Goal: Task Accomplishment & Management: Manage account settings

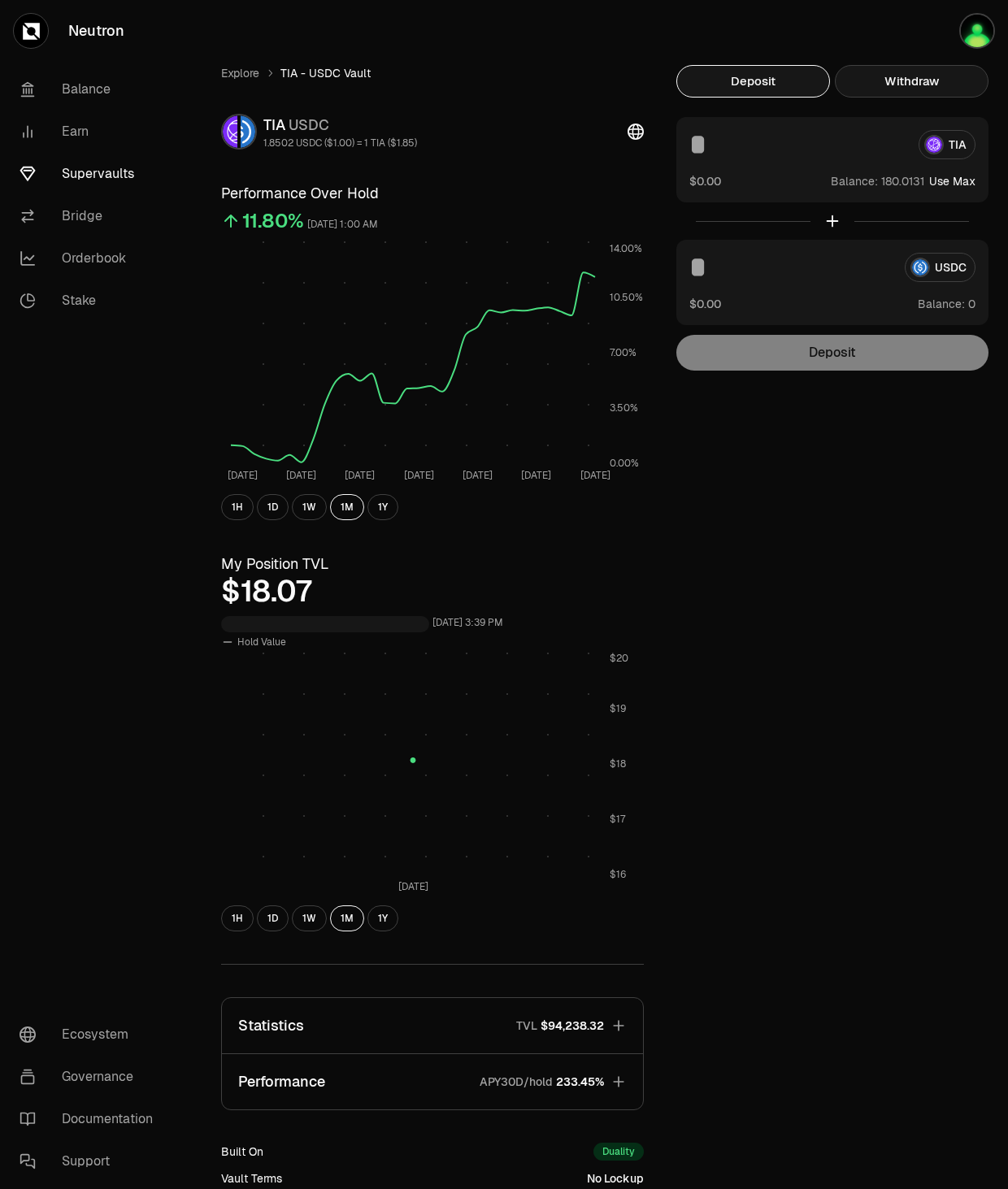
click at [892, 84] on button "Withdraw" at bounding box center [911, 81] width 153 height 33
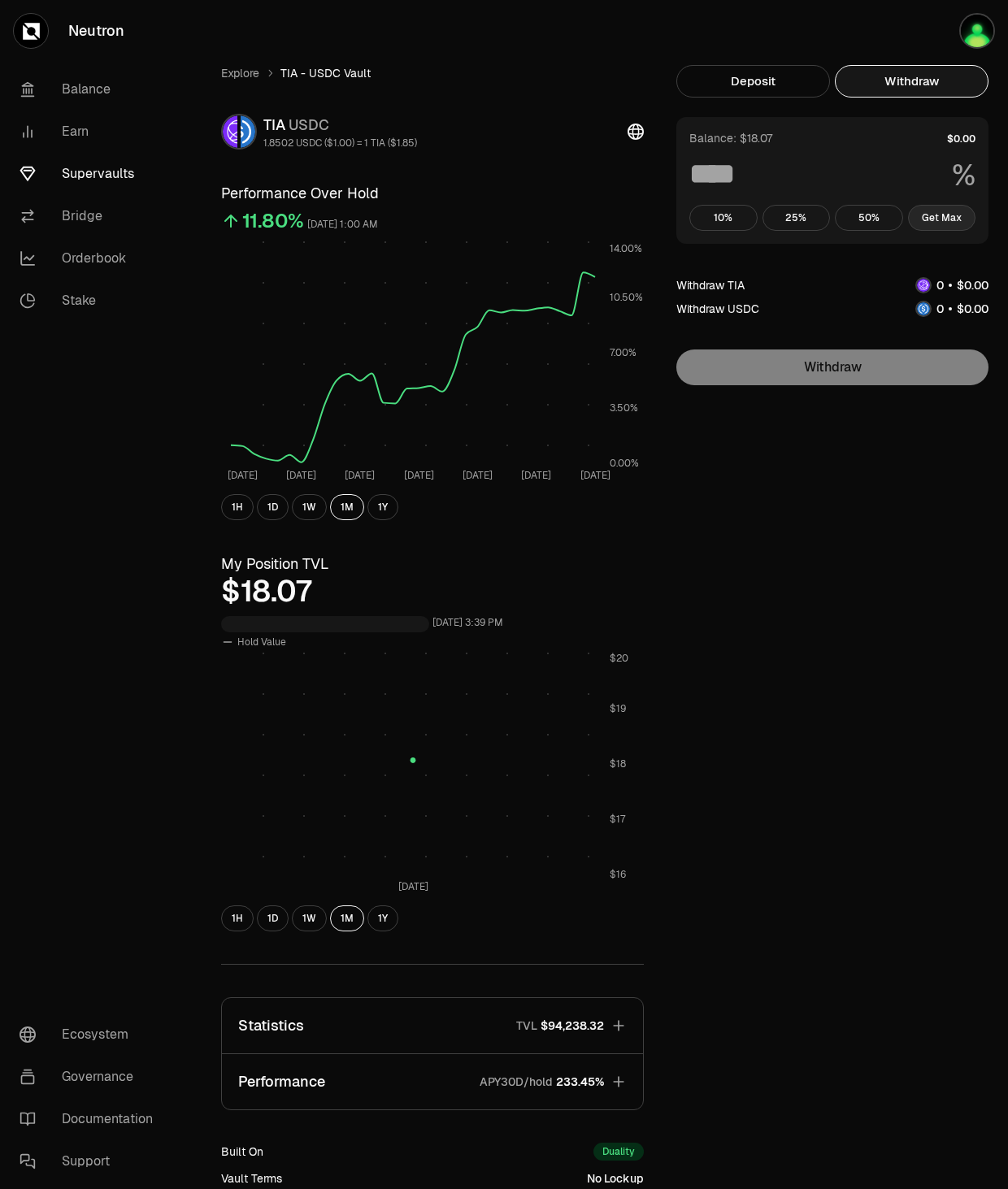
click at [929, 221] on button "Get Max" at bounding box center [941, 217] width 68 height 26
type input "***"
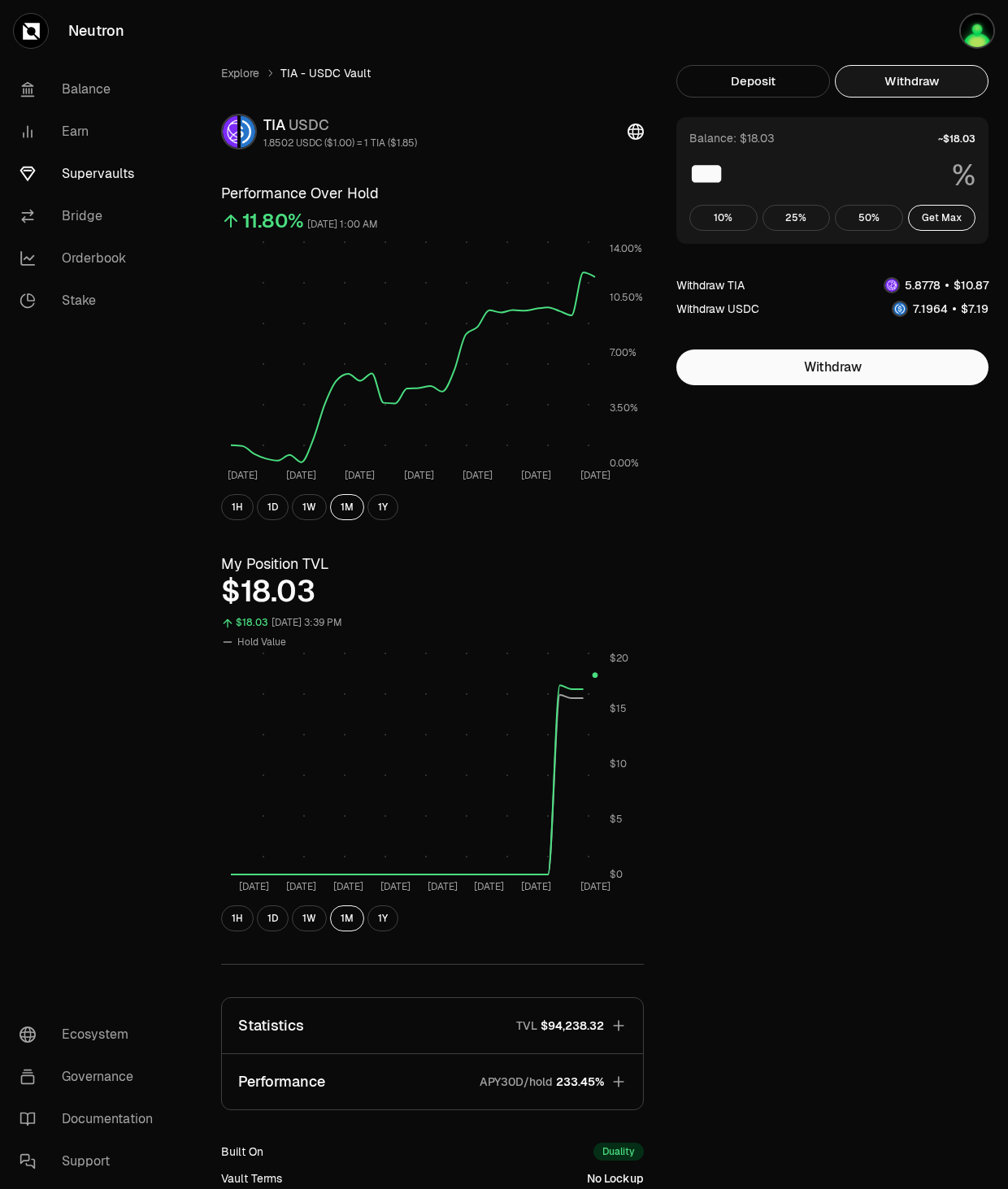
click at [88, 168] on link "Supervaults" at bounding box center [91, 174] width 169 height 42
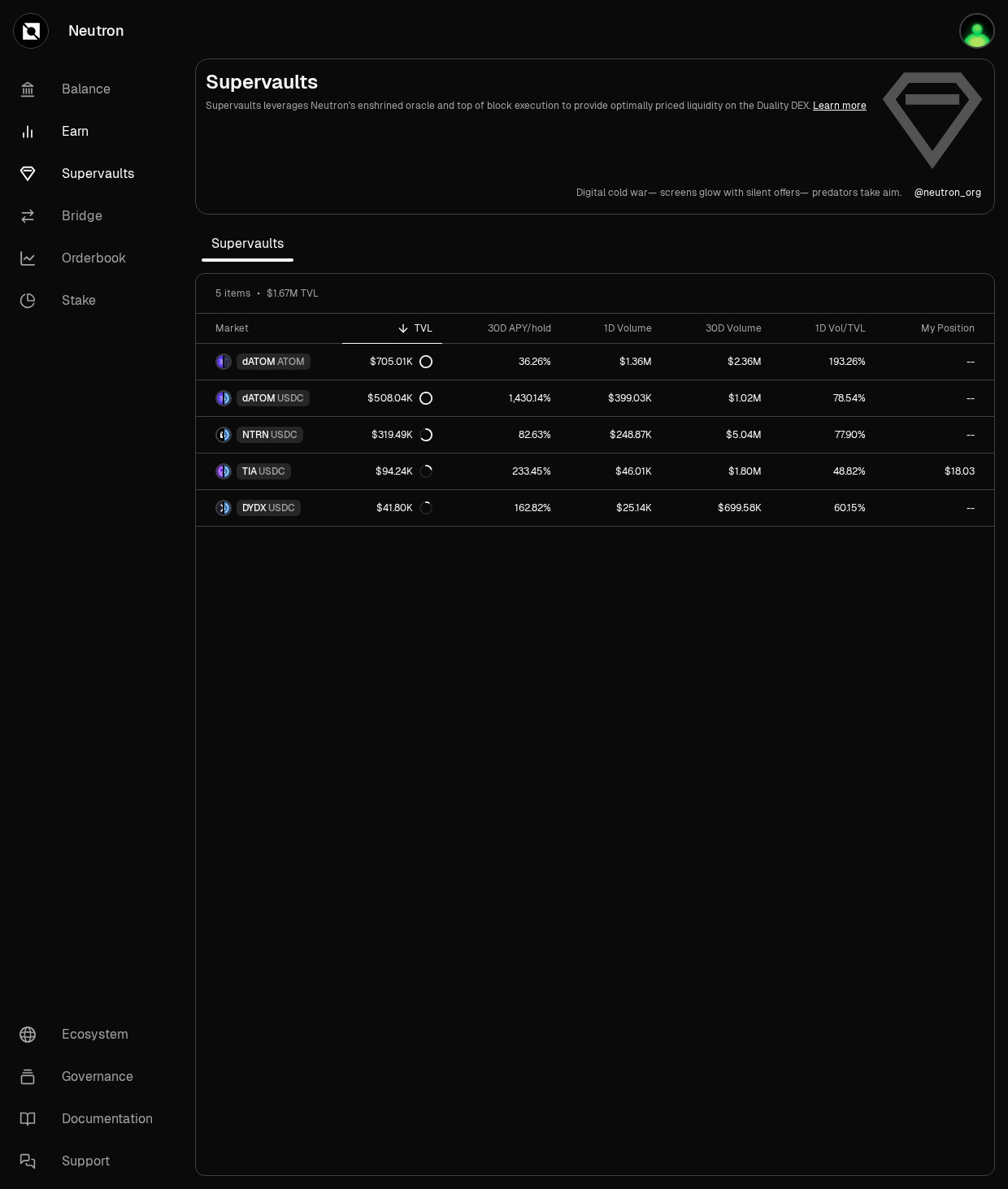
click at [80, 130] on link "Earn" at bounding box center [91, 131] width 169 height 42
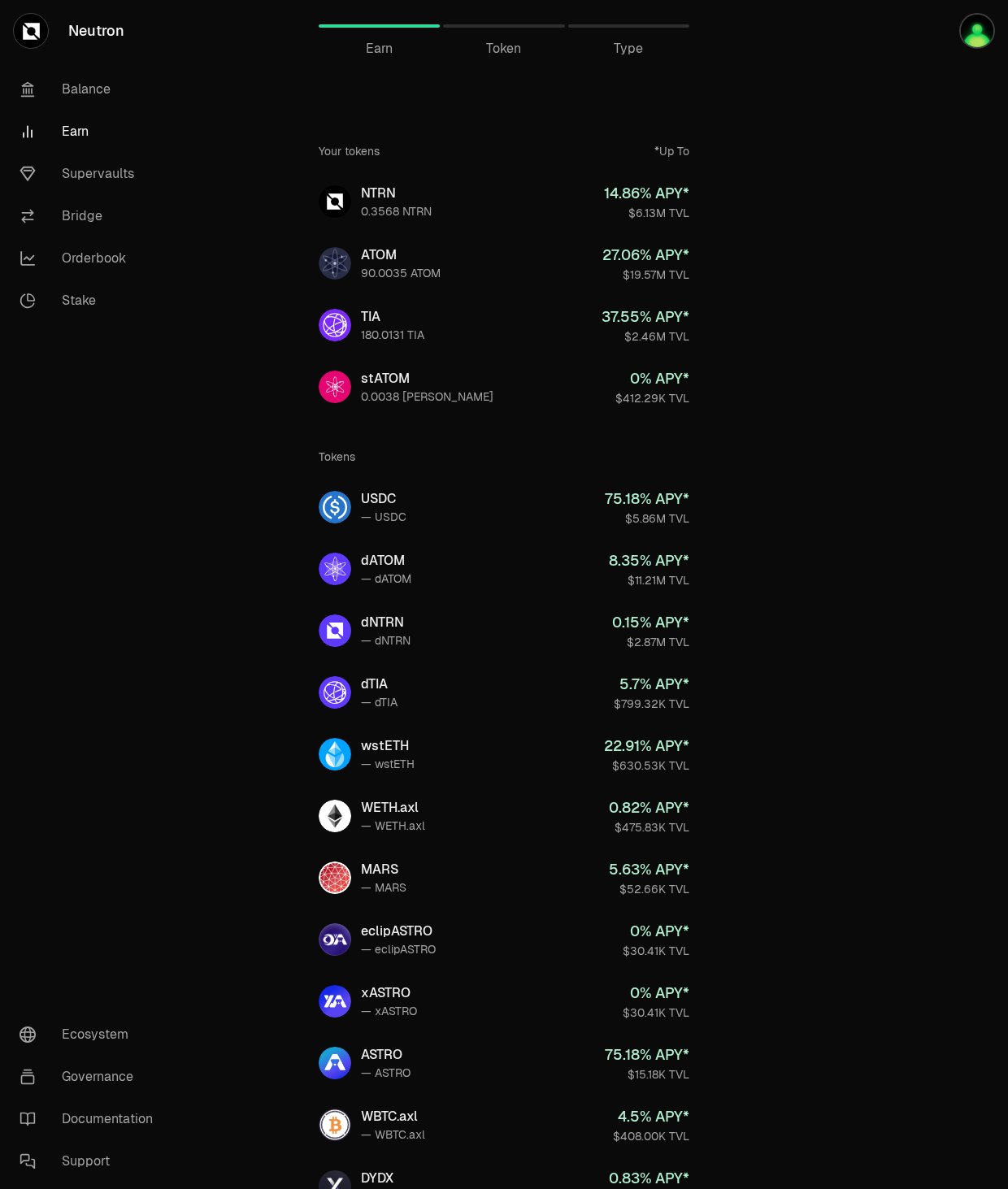
click at [517, 55] on span "Token" at bounding box center [504, 49] width 35 height 19
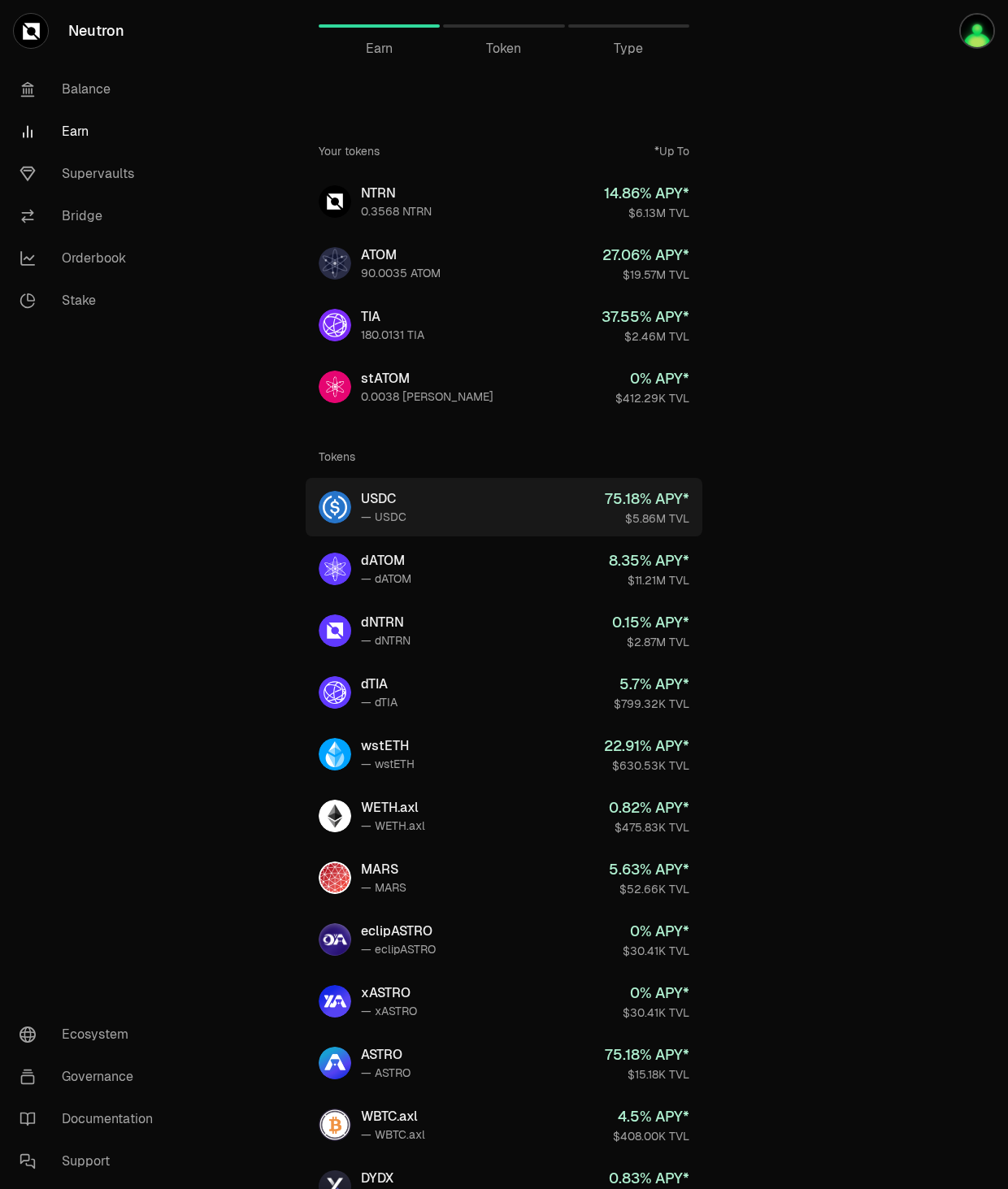
click at [355, 501] on link "USDC — USDC 75.18 % APY* $5.86M TVL" at bounding box center [504, 507] width 397 height 58
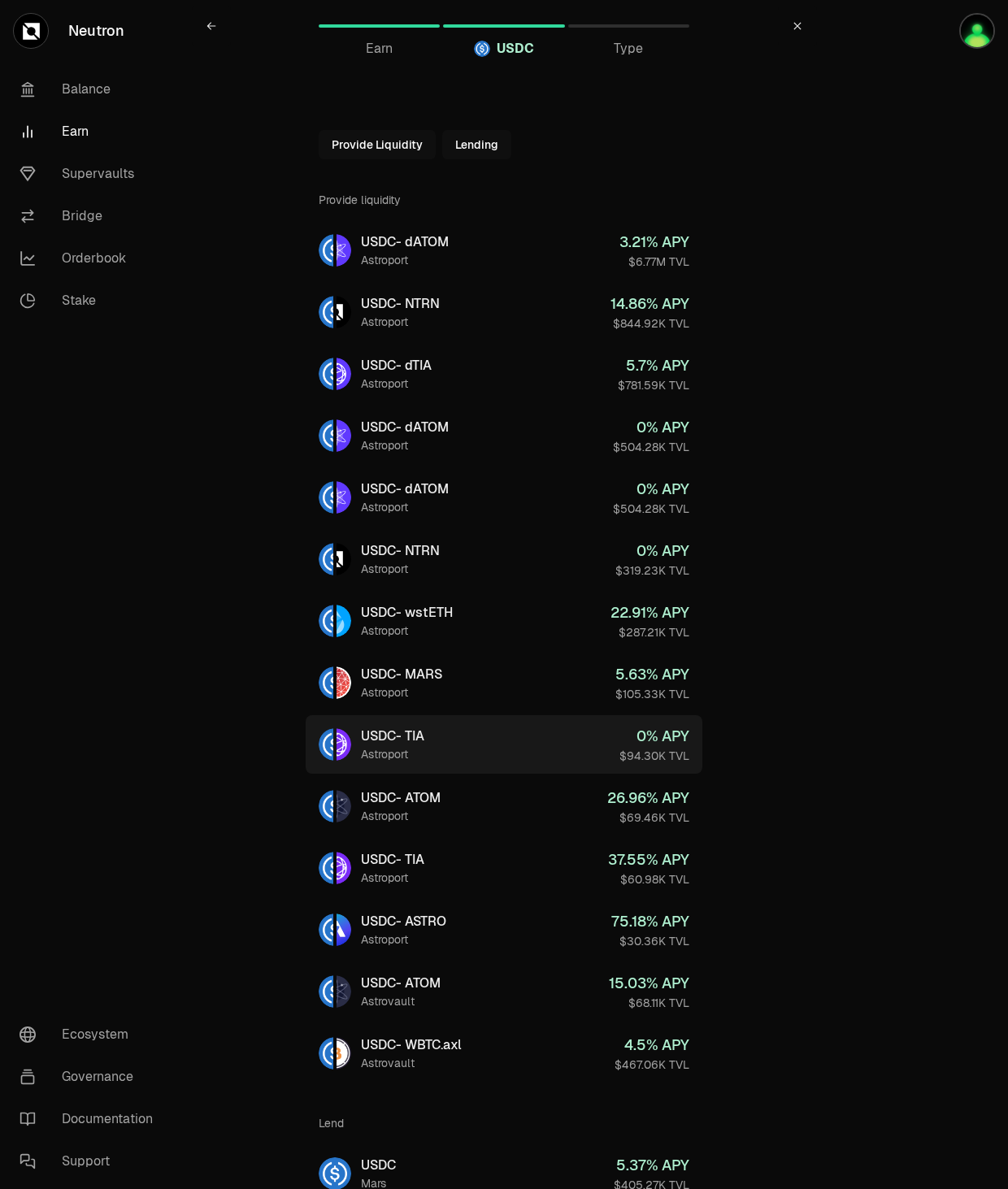
scroll to position [78, 0]
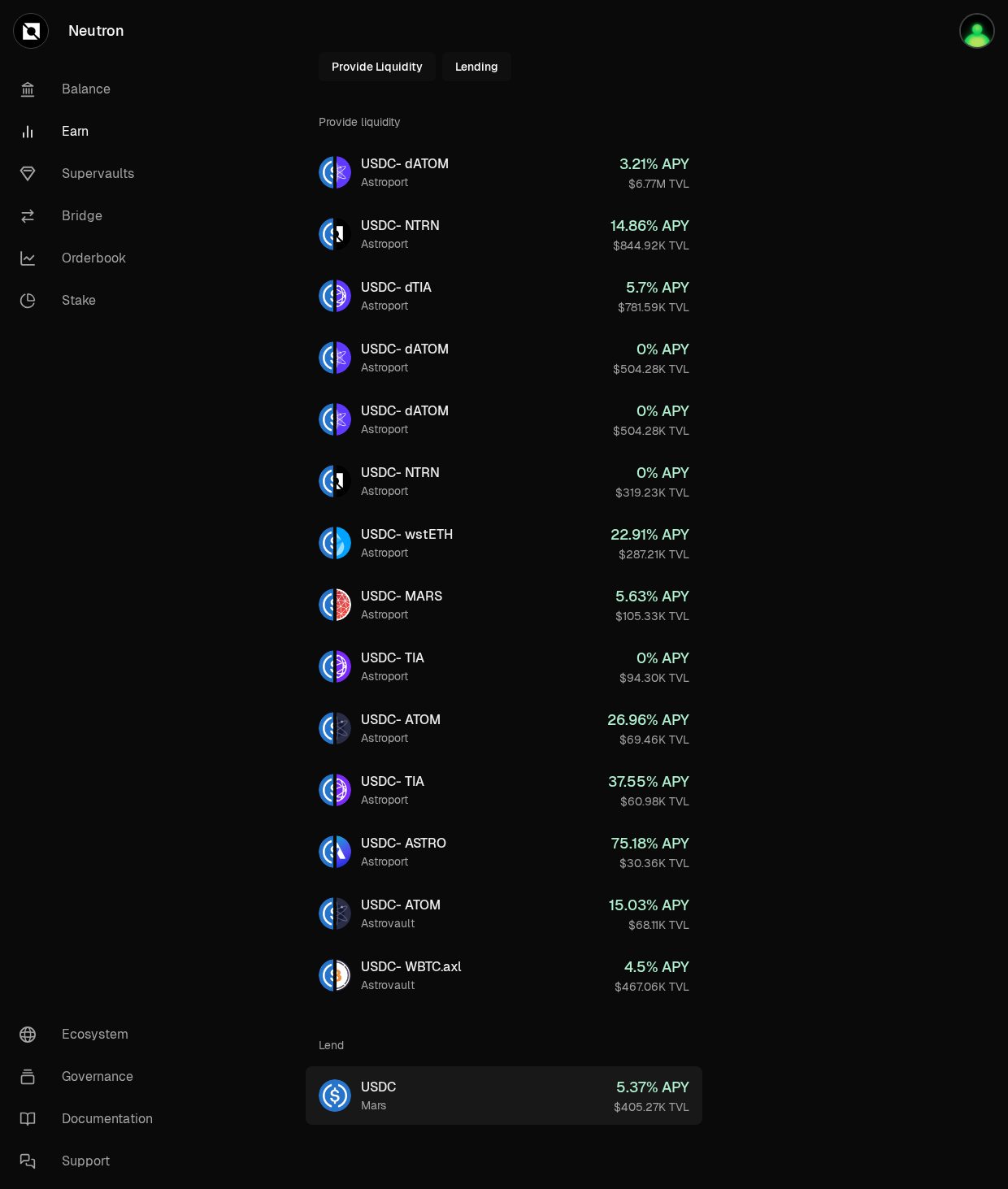
click at [409, 1096] on link "USDC Mars 5.37 % APY $405.27K TVL" at bounding box center [504, 1096] width 397 height 58
